Goal: Task Accomplishment & Management: Complete application form

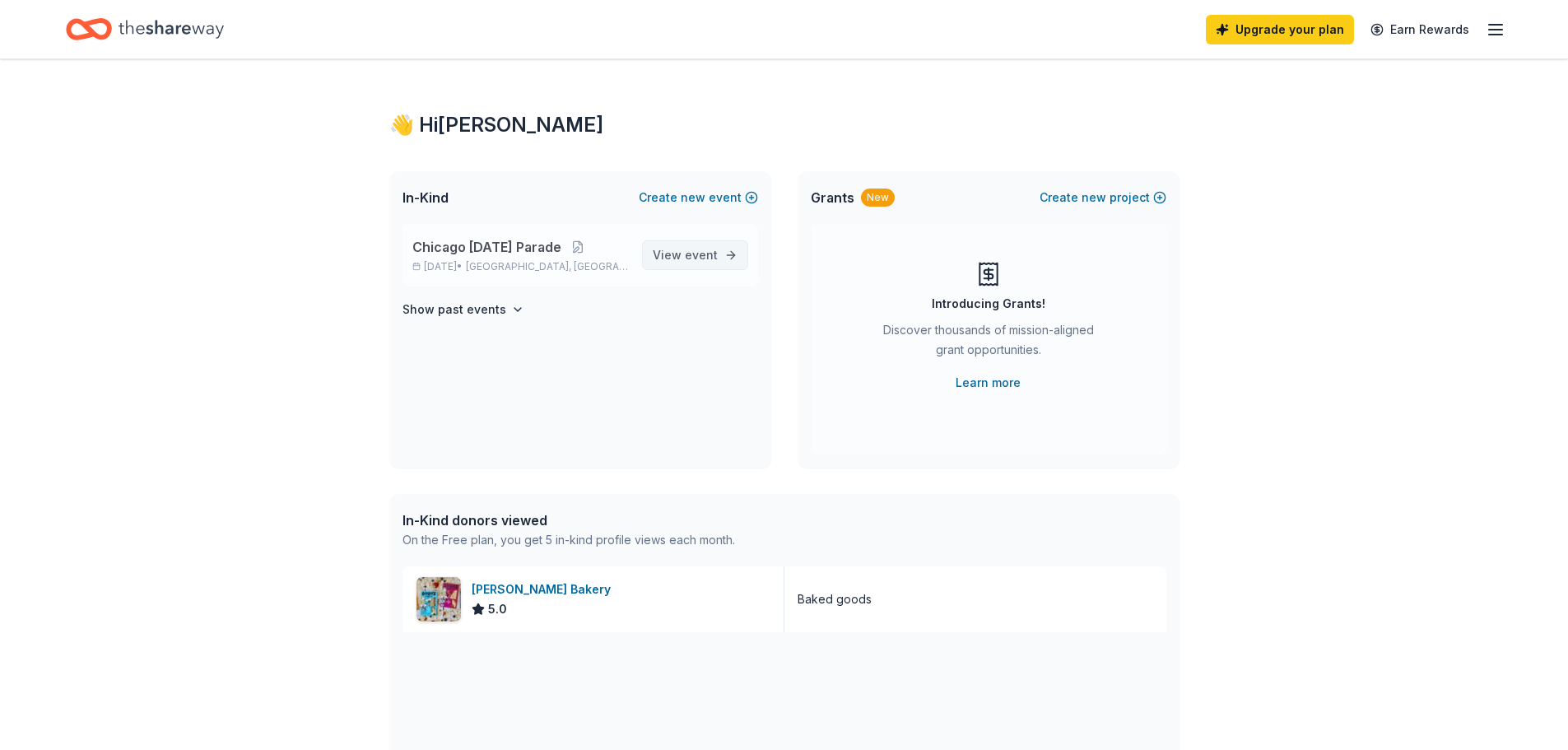
click at [714, 251] on span "event" at bounding box center [701, 254] width 33 height 14
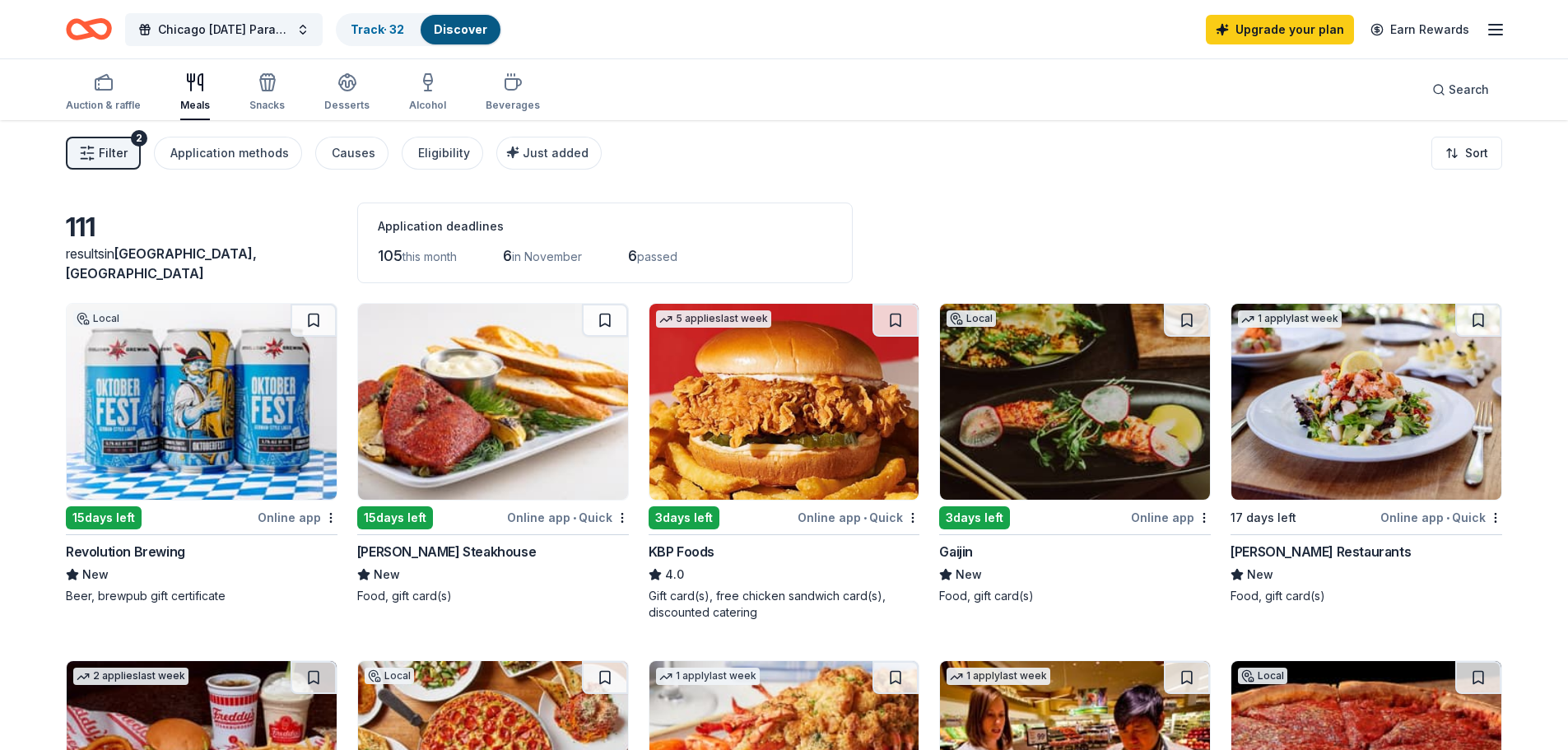
click at [1498, 30] on line "button" at bounding box center [1496, 30] width 13 height 0
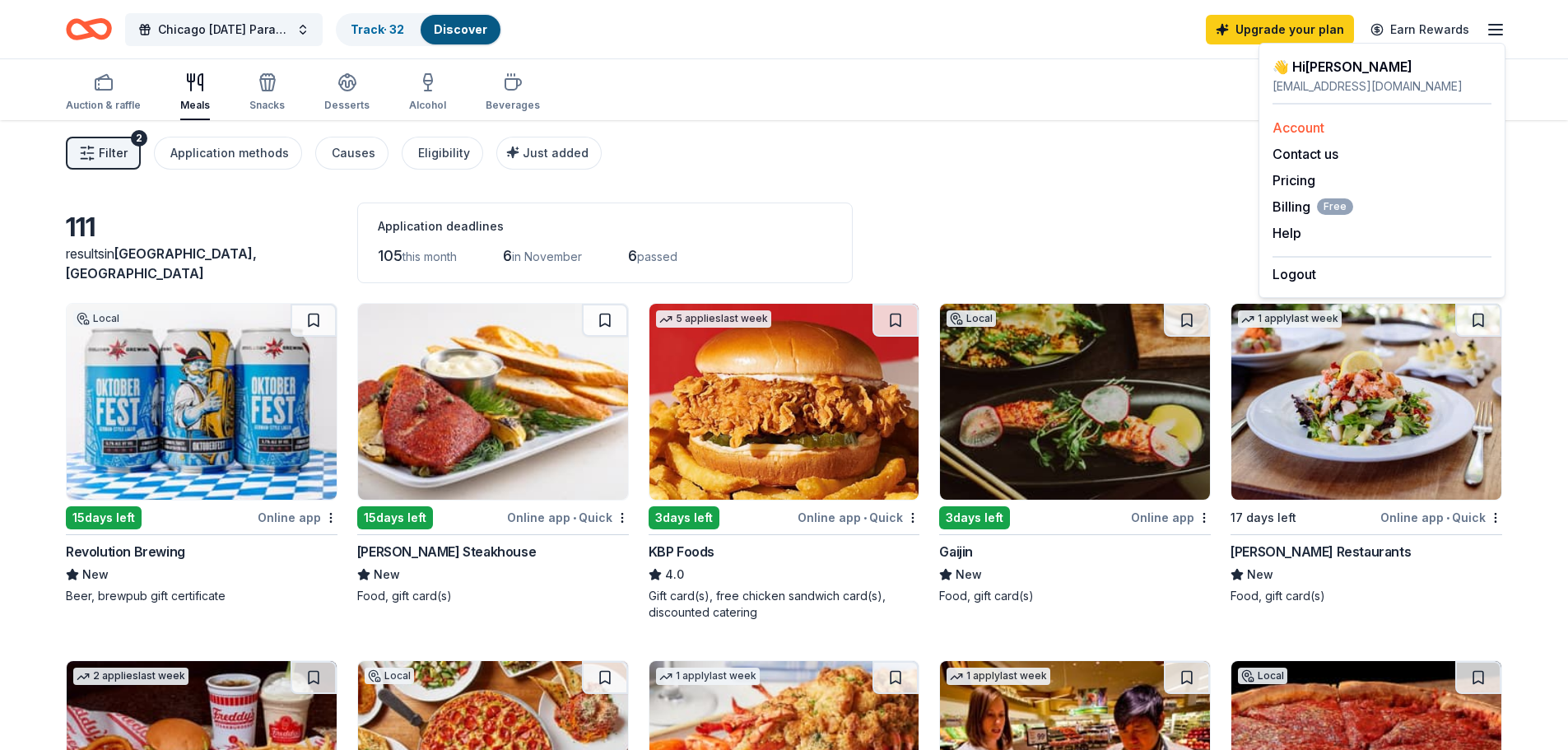
click at [1312, 130] on link "Account" at bounding box center [1298, 127] width 51 height 16
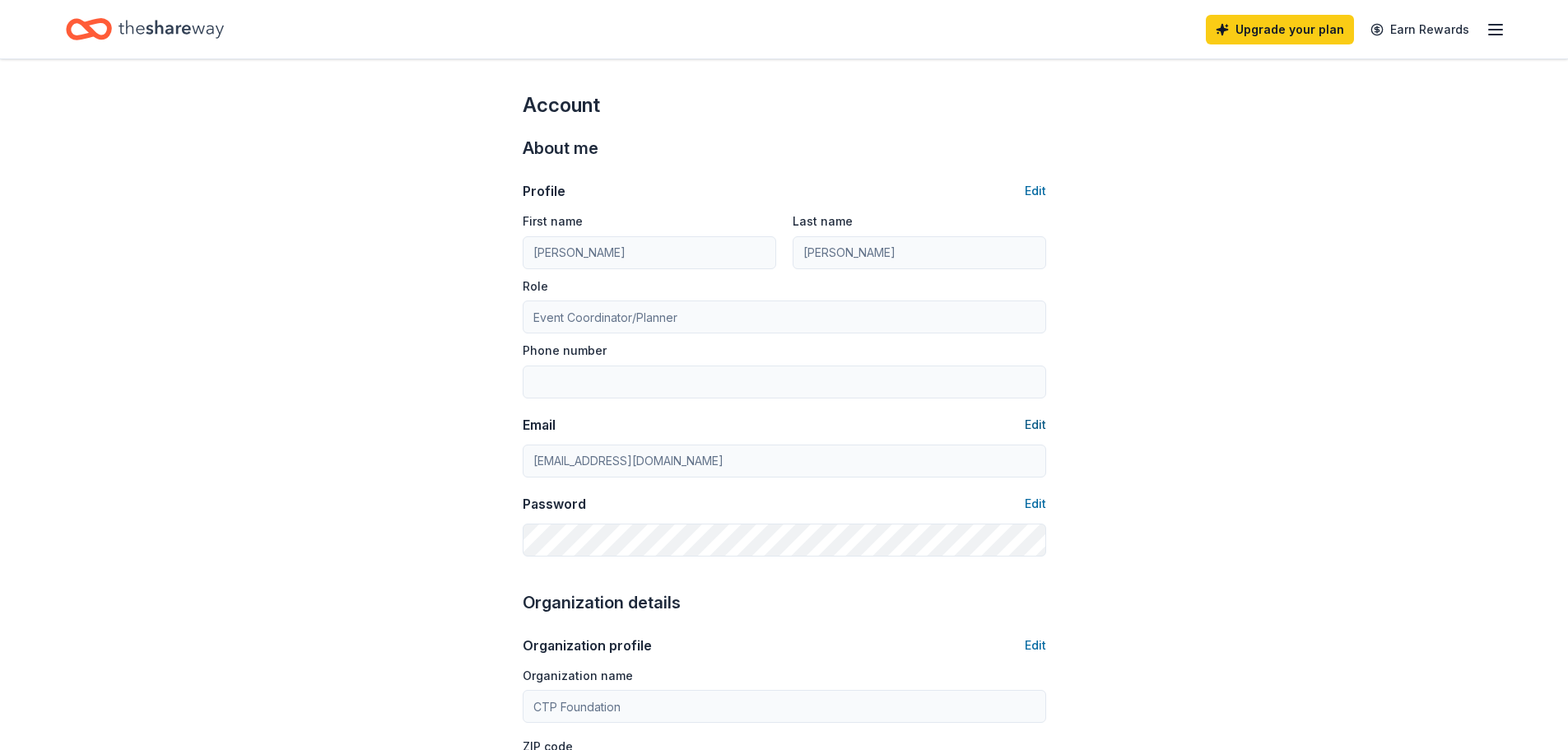
click at [1031, 421] on button "Edit" at bounding box center [1035, 424] width 21 height 20
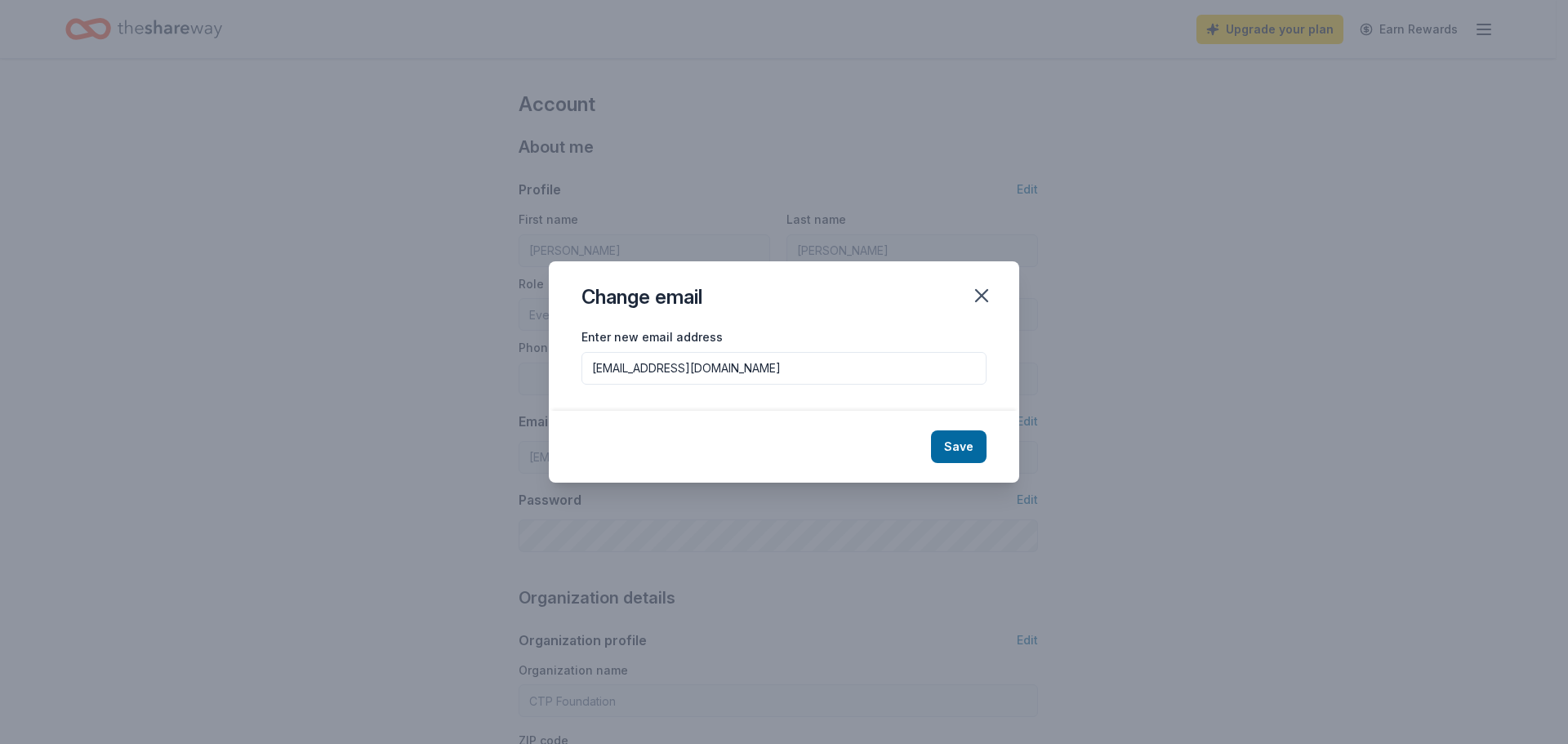
drag, startPoint x: 754, startPoint y: 367, endPoint x: 583, endPoint y: 368, distance: 171.0
click at [583, 368] on input "deloresmfranks@msn.com" at bounding box center [784, 368] width 405 height 33
type input "volunteer@ctpfoundation.org"
click at [961, 443] on button "Save" at bounding box center [958, 446] width 56 height 33
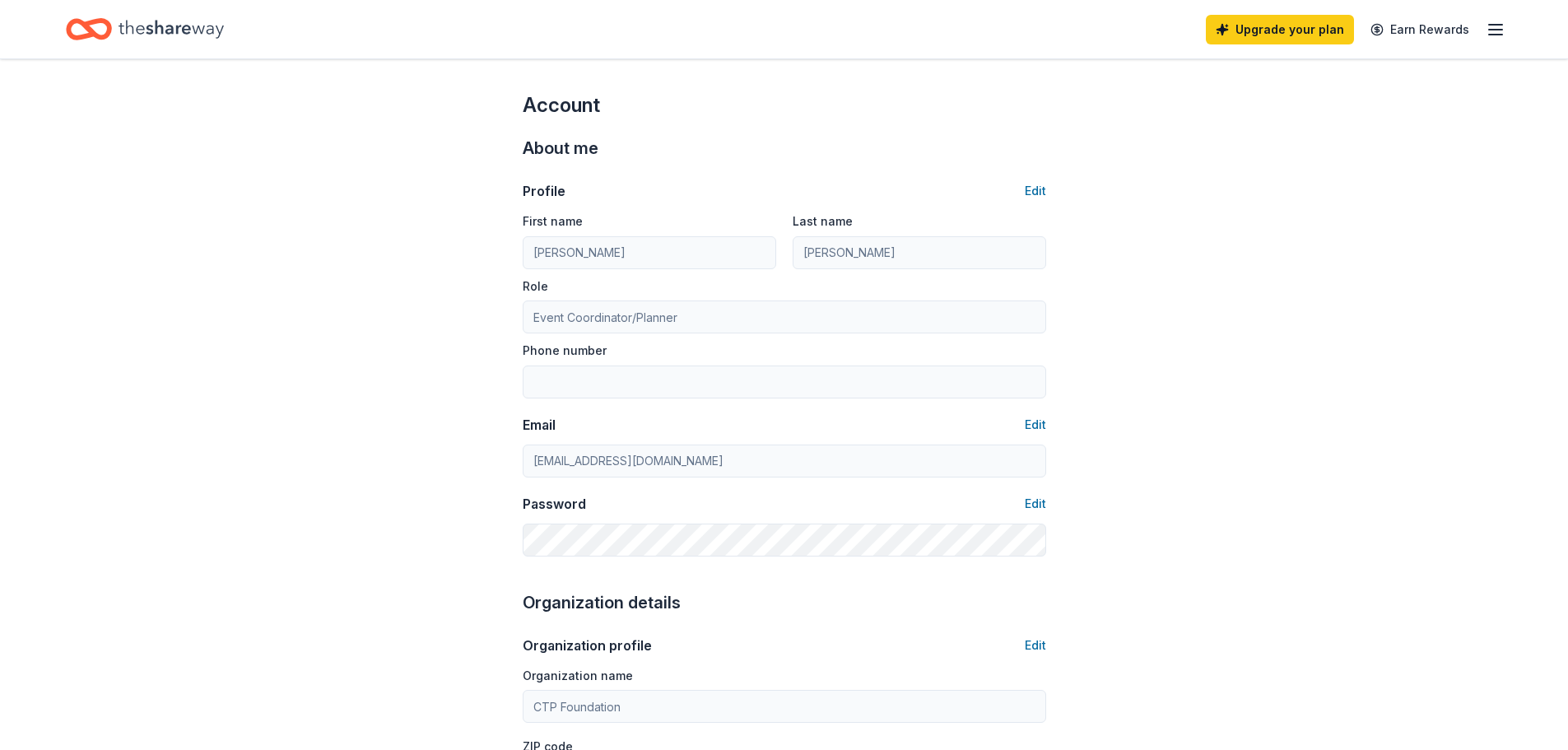
type input "volunteer@ctpfoundation.org"
click at [93, 28] on icon "Home" at bounding box center [89, 29] width 46 height 39
click at [174, 30] on icon "Home" at bounding box center [171, 29] width 106 height 33
click at [146, 36] on icon "Home" at bounding box center [171, 29] width 106 height 33
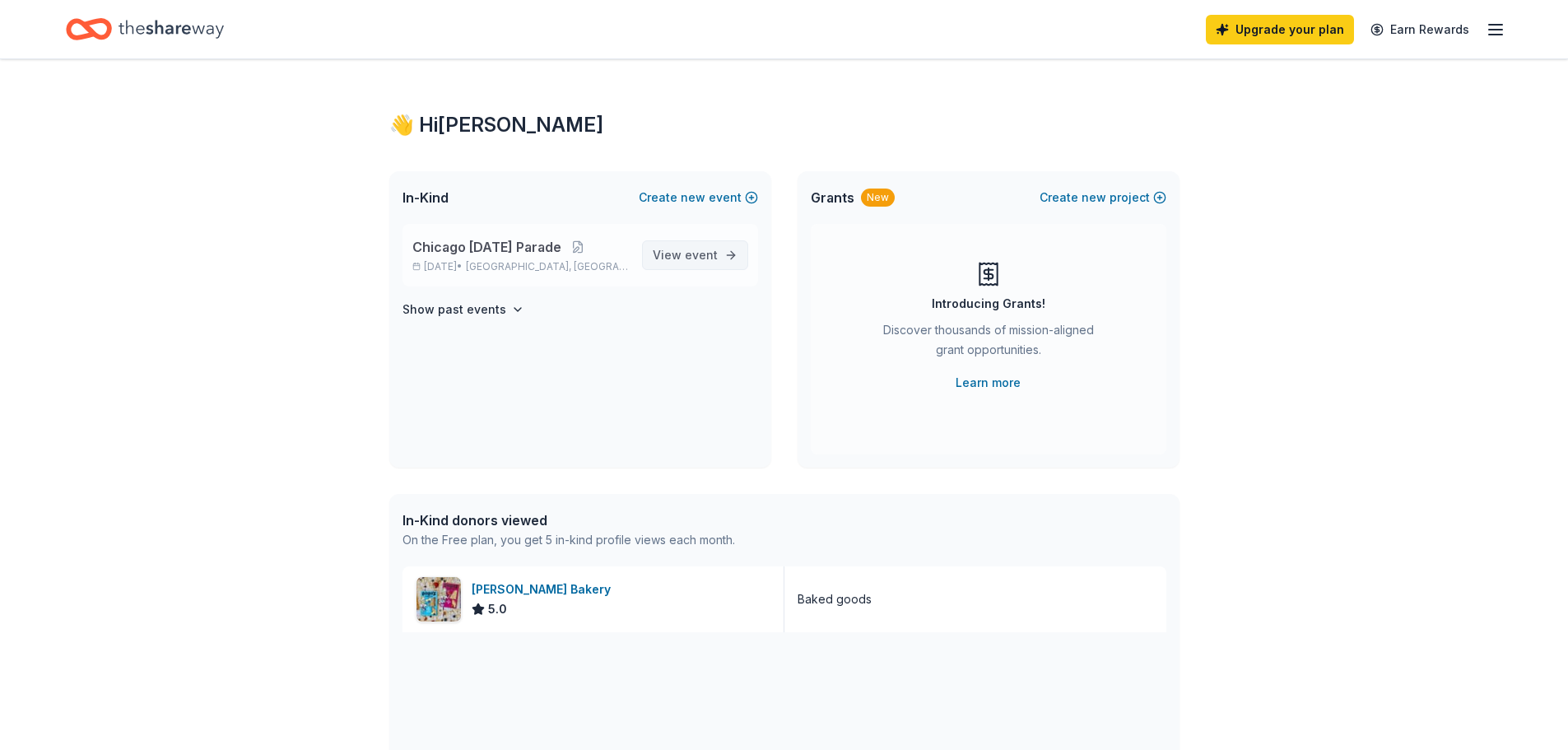
click at [724, 254] on link "View event" at bounding box center [694, 254] width 106 height 30
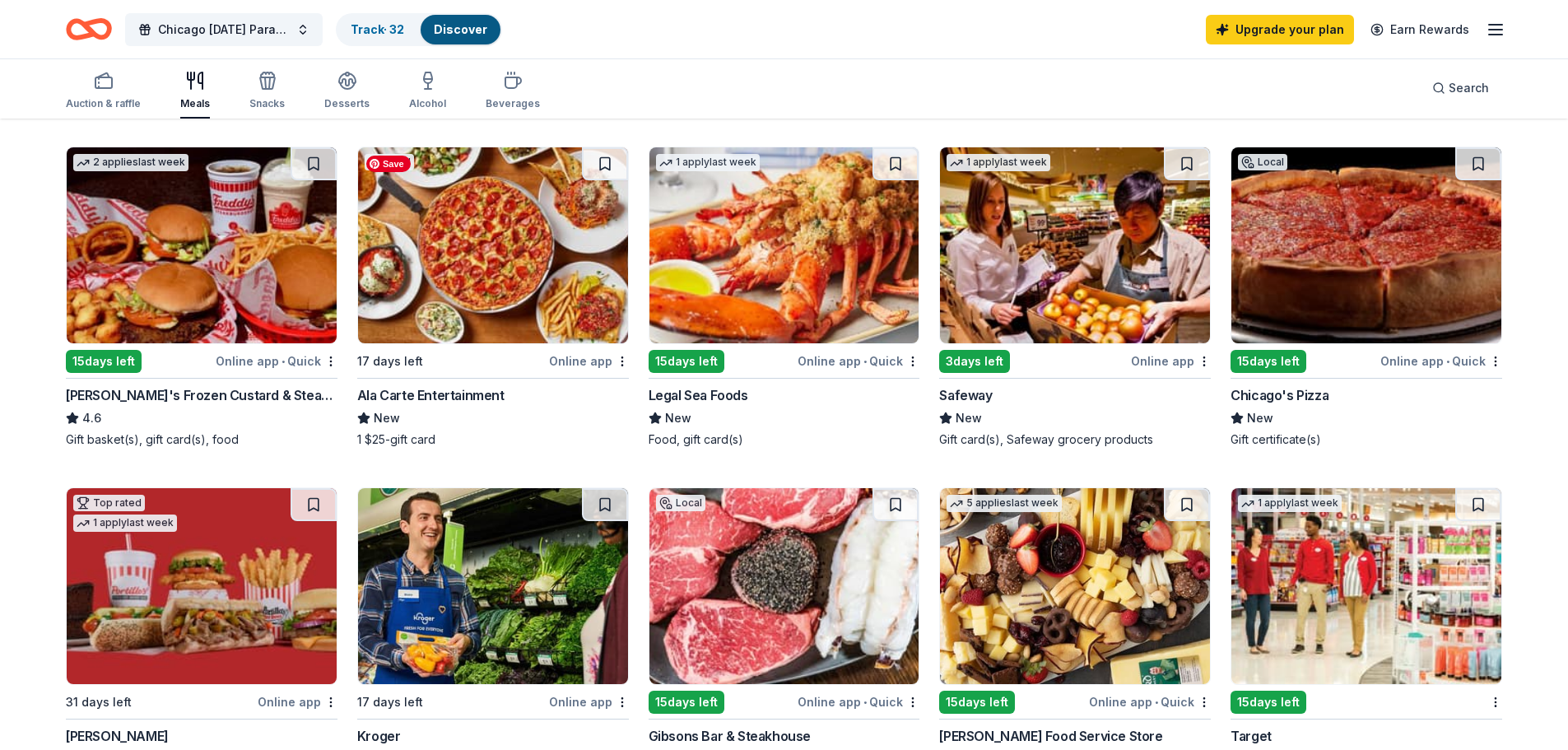
scroll to position [494, 0]
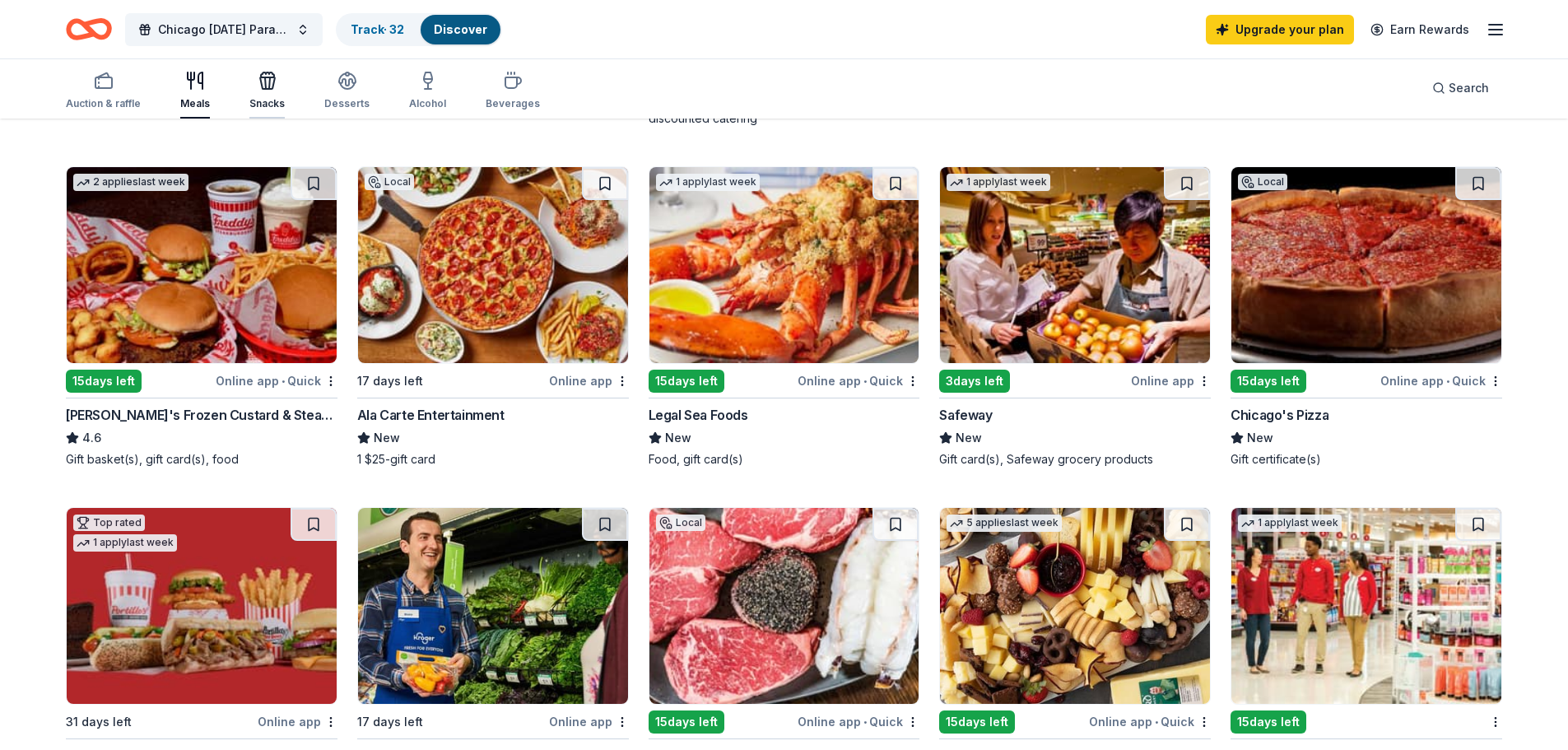
click at [267, 78] on icon "button" at bounding box center [268, 83] width 15 height 11
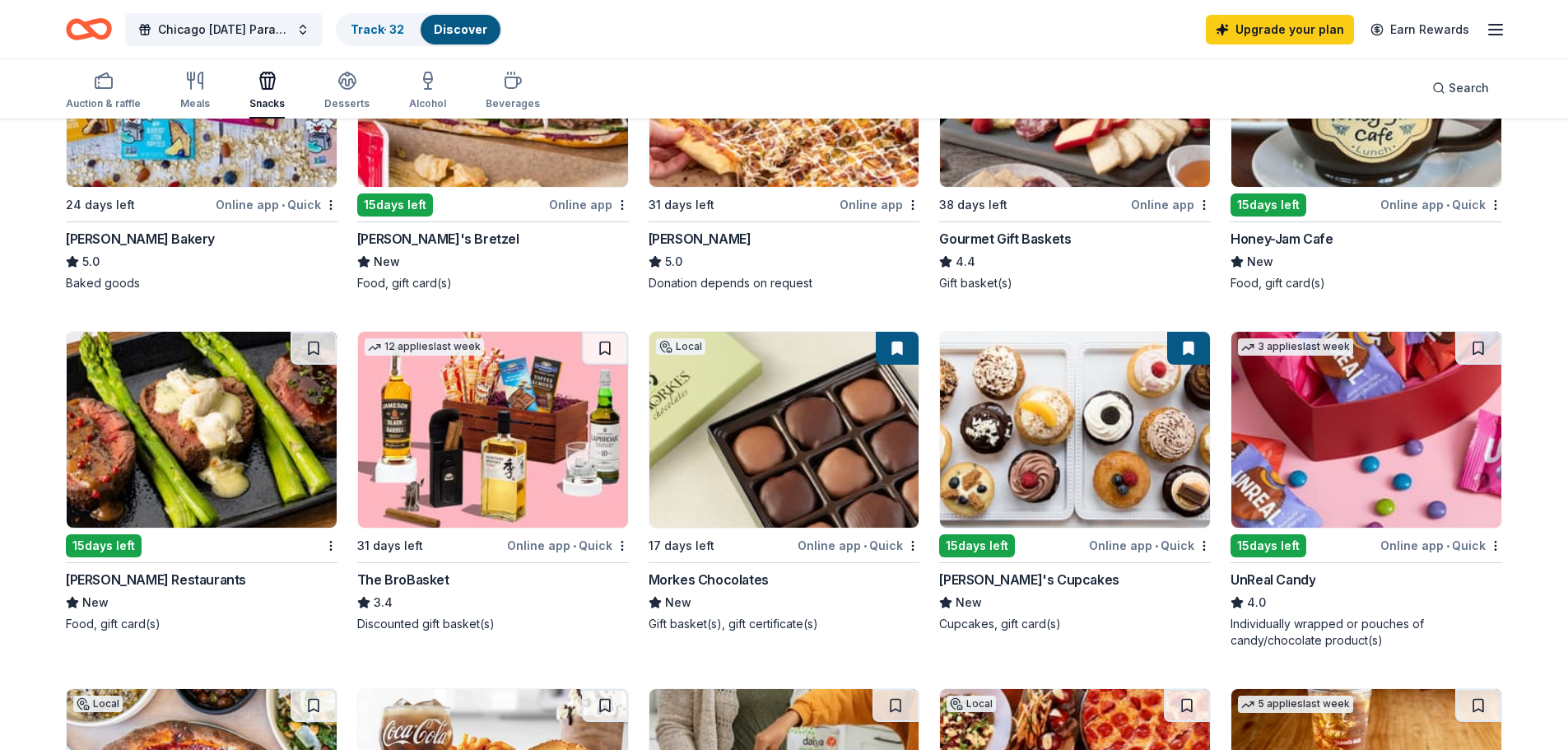
scroll to position [741, 0]
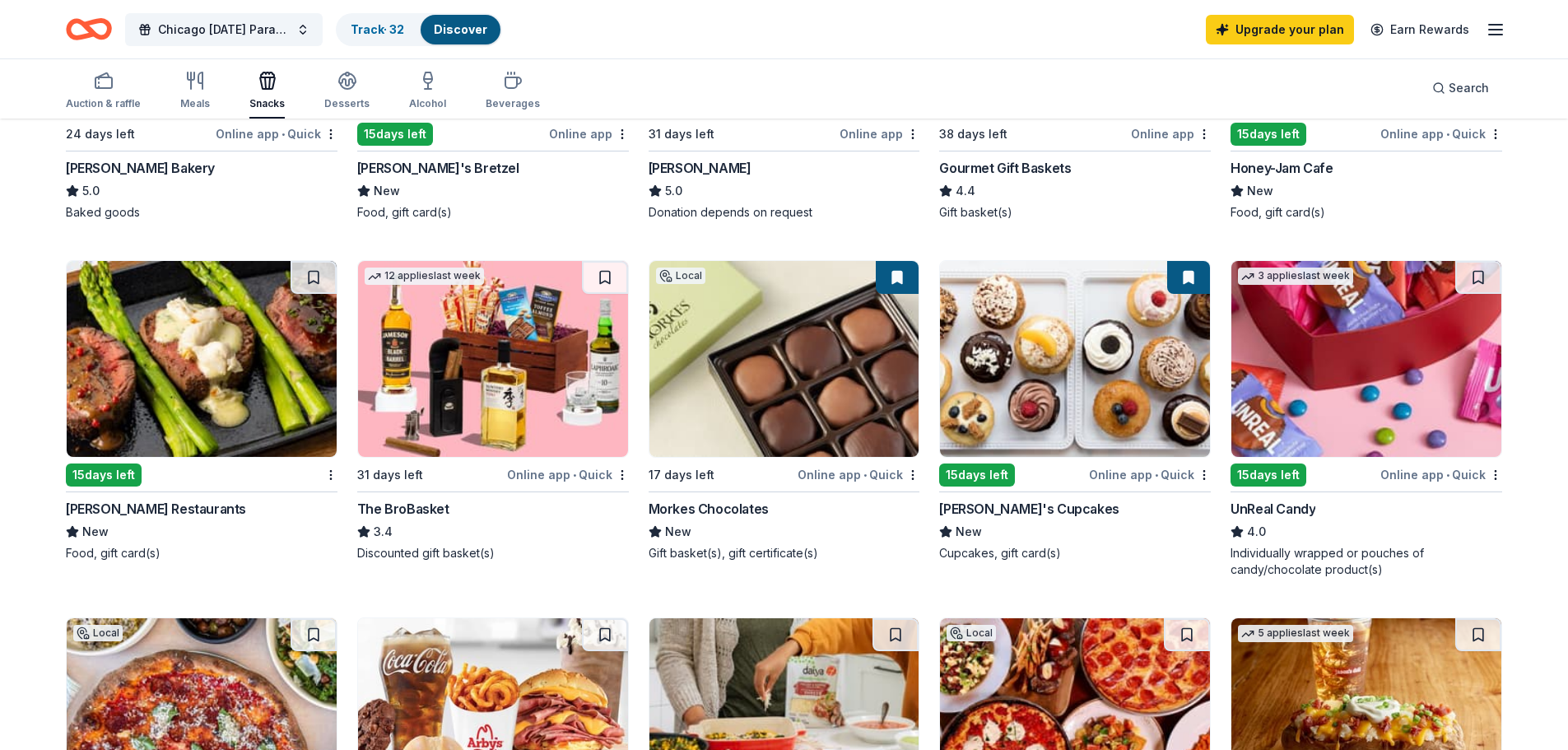
click at [753, 508] on div "Morkes Chocolates" at bounding box center [709, 509] width 120 height 20
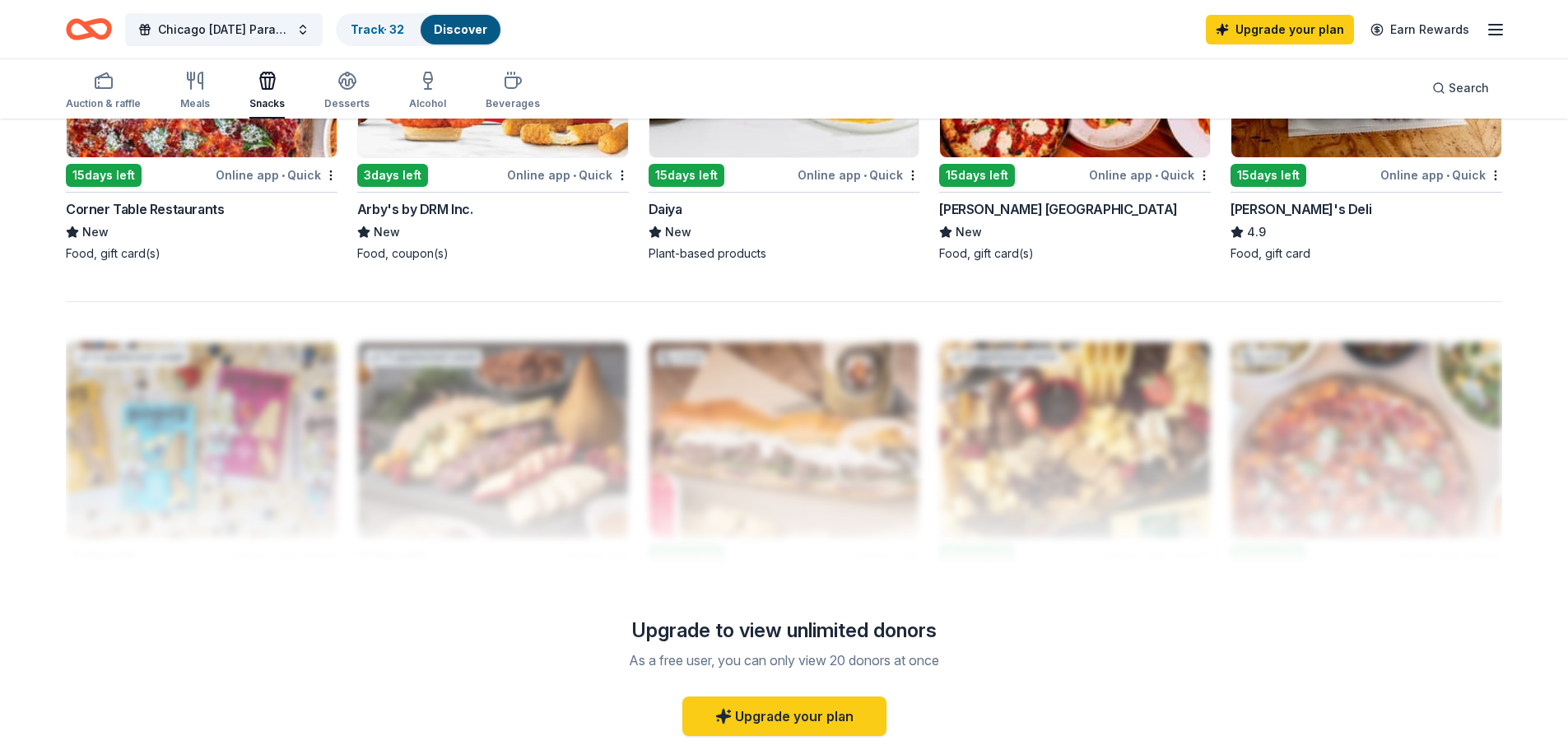
scroll to position [1400, 0]
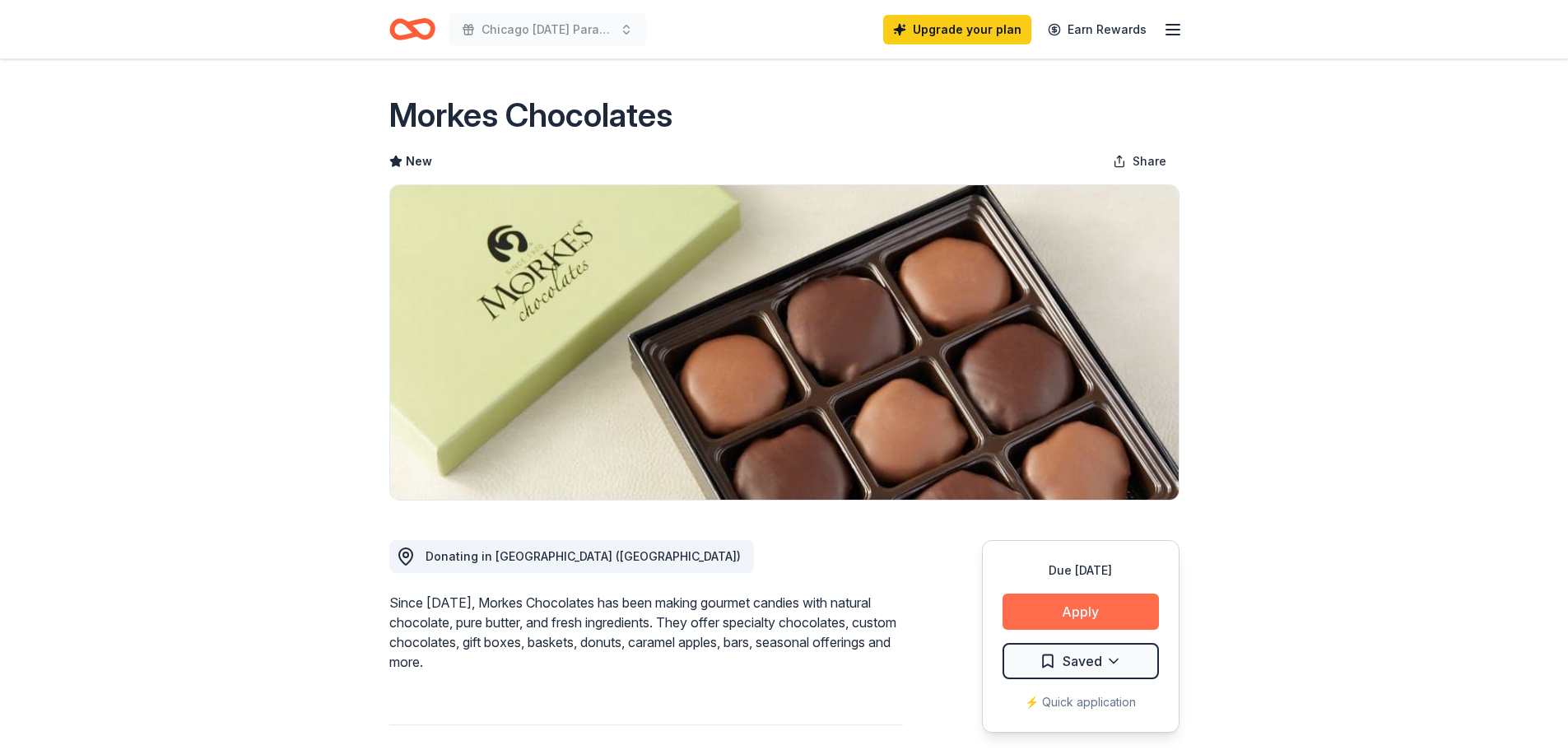
click at [1026, 603] on button "Apply" at bounding box center [1080, 612] width 156 height 36
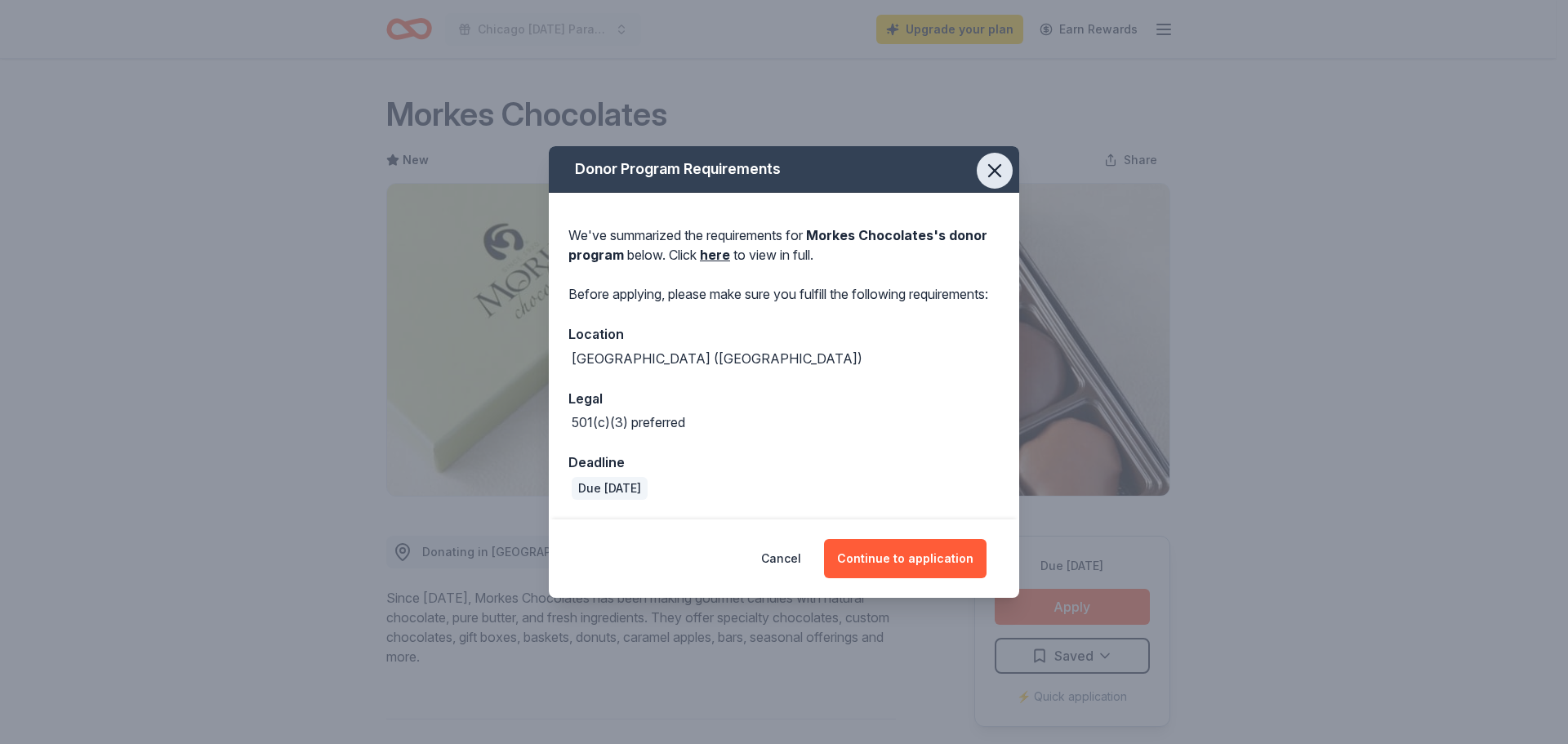
click at [997, 159] on icon "button" at bounding box center [994, 170] width 23 height 23
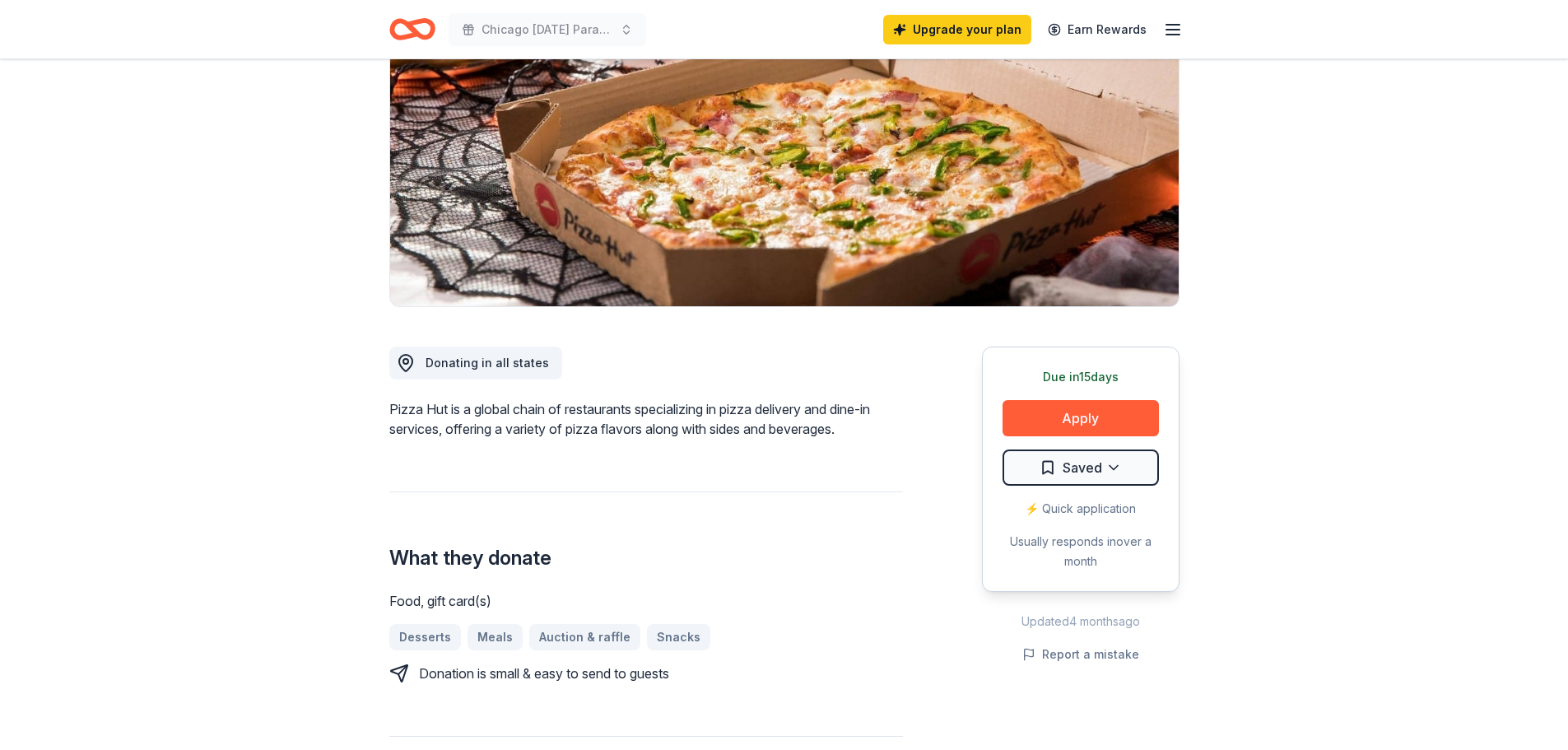
scroll to position [247, 0]
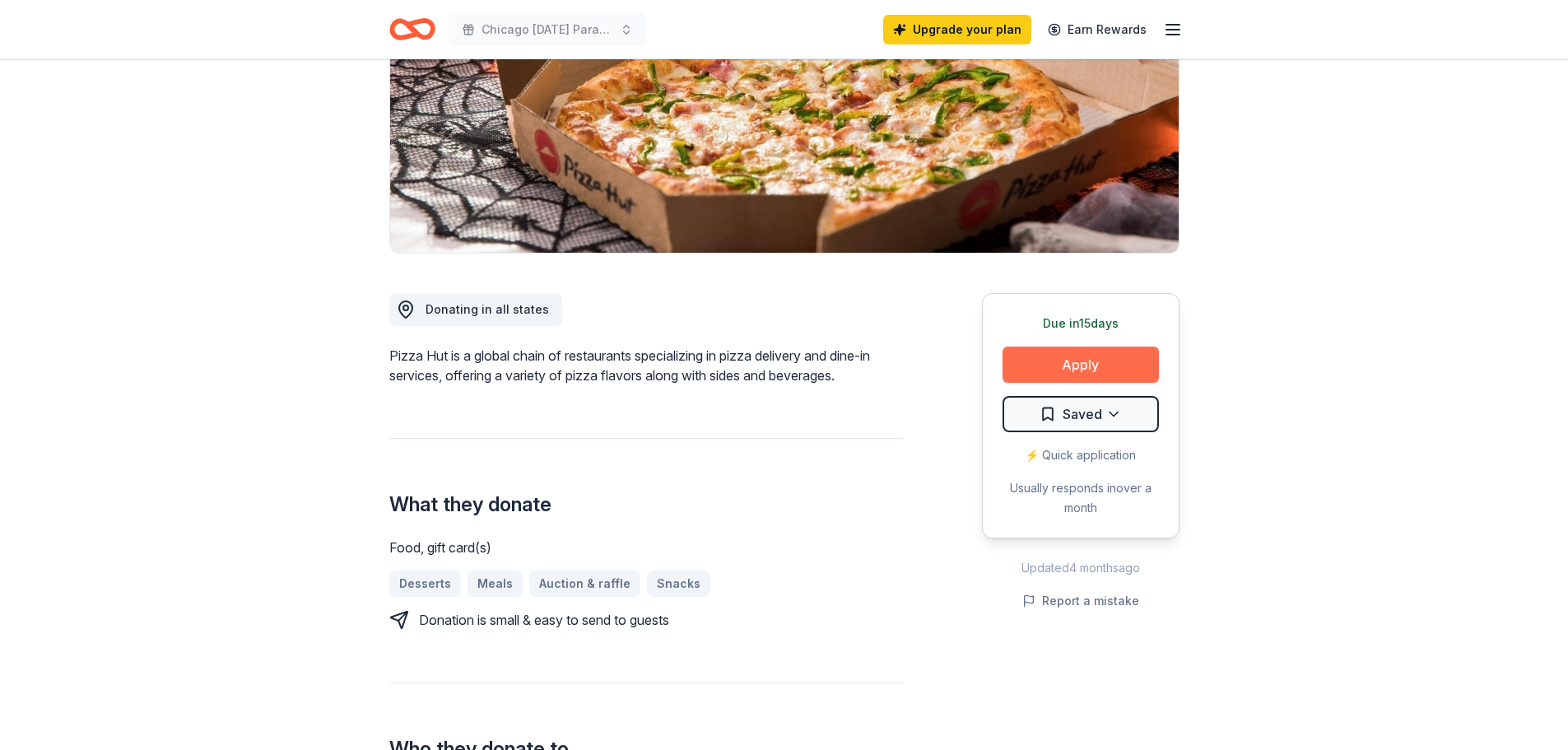
click at [1049, 355] on button "Apply" at bounding box center [1080, 365] width 156 height 36
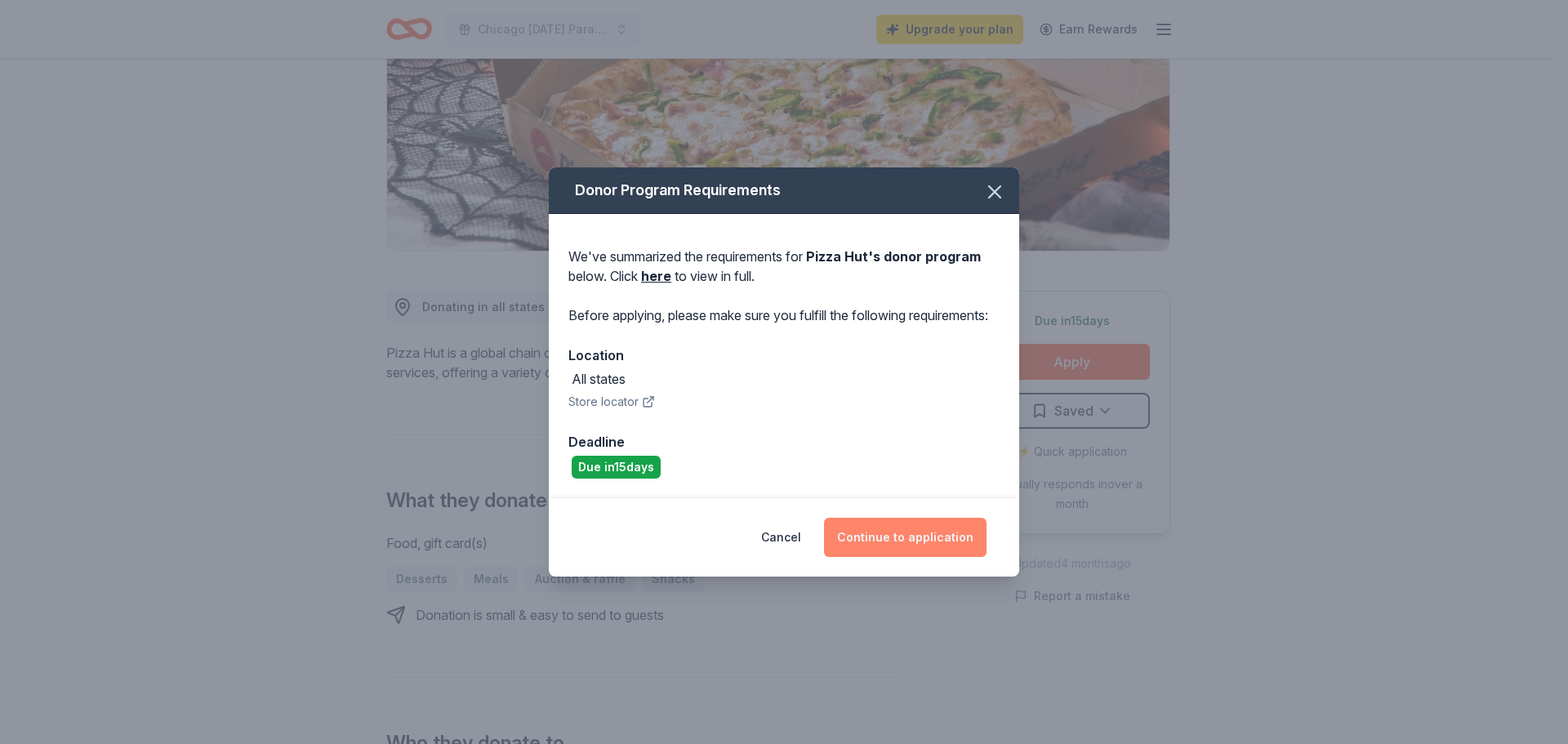
click at [890, 548] on button "Continue to application" at bounding box center [905, 537] width 163 height 39
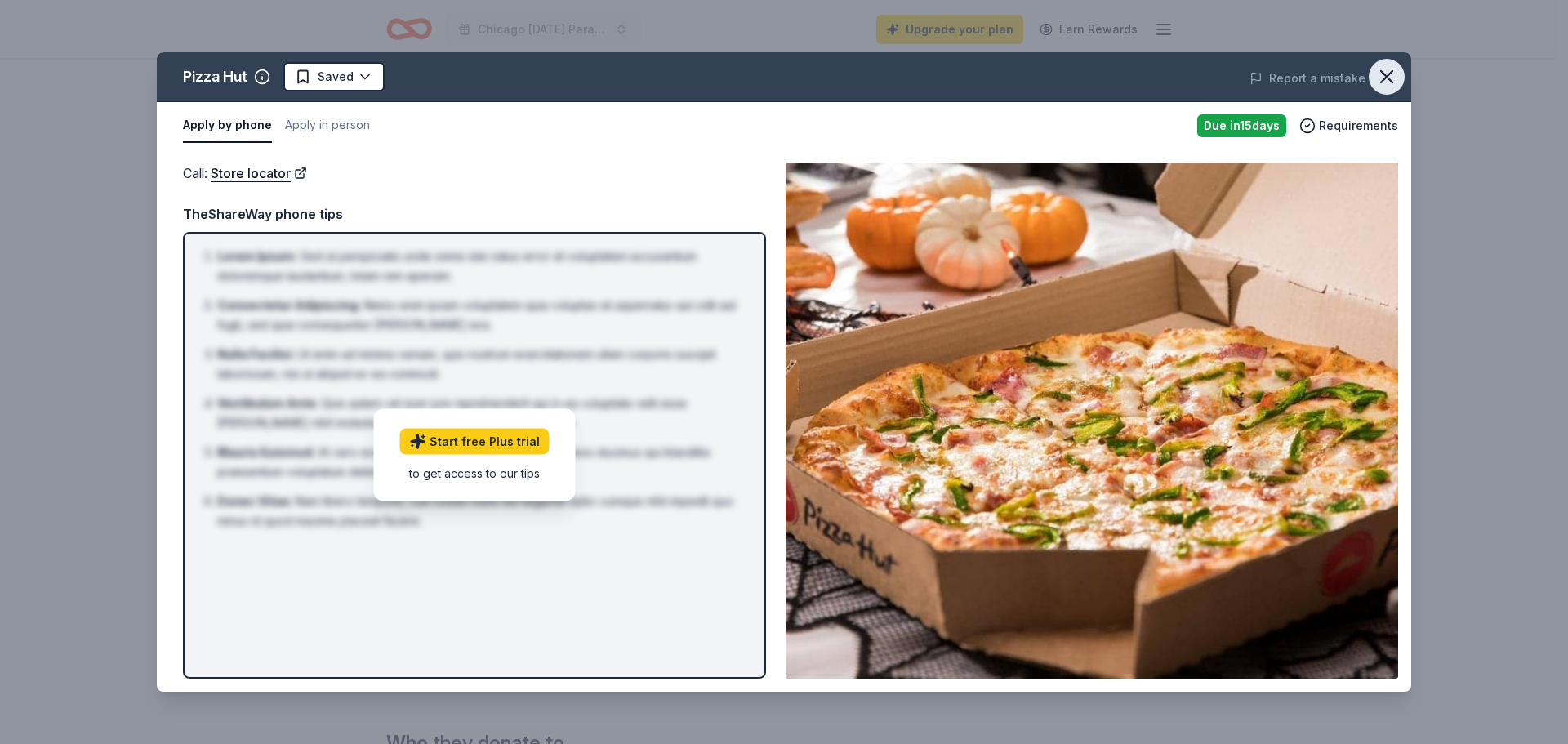
click at [1387, 77] on icon "button" at bounding box center [1387, 77] width 11 height 11
